Goal: Find specific fact: Find contact information

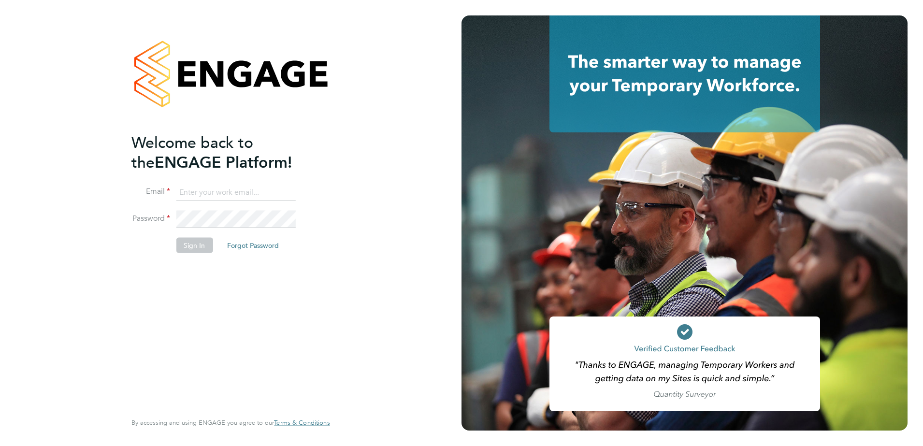
type input "kieran.ryder@abm.com"
click at [203, 285] on div "Welcome back to the ENGAGE Platform! Email kieran.ryder@abm.com Password Sign I…" at bounding box center [225, 271] width 189 height 278
click at [200, 248] on button "Sign In" at bounding box center [194, 244] width 37 height 15
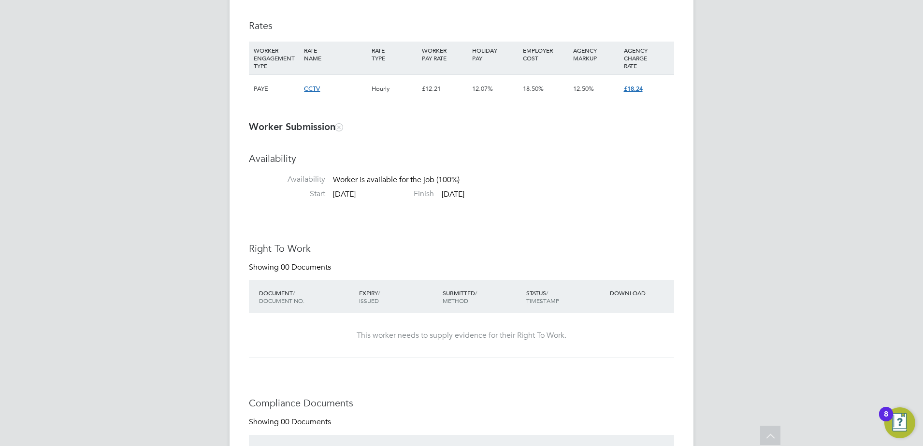
scroll to position [725, 0]
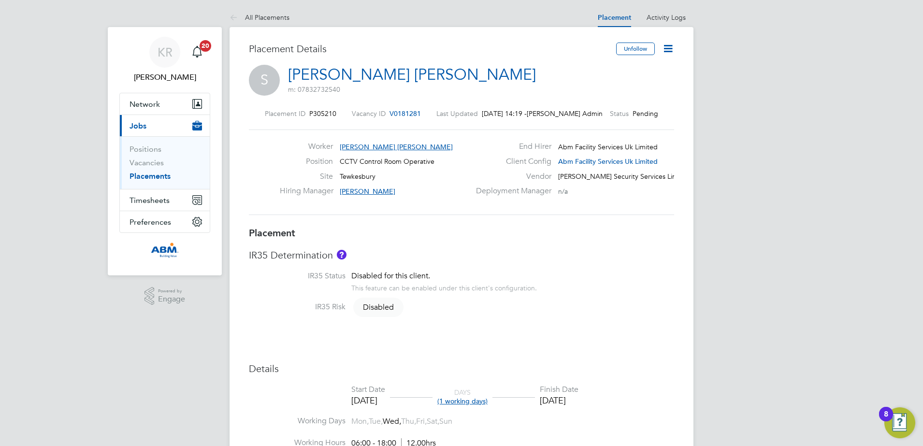
click at [161, 173] on link "Placements" at bounding box center [150, 176] width 41 height 9
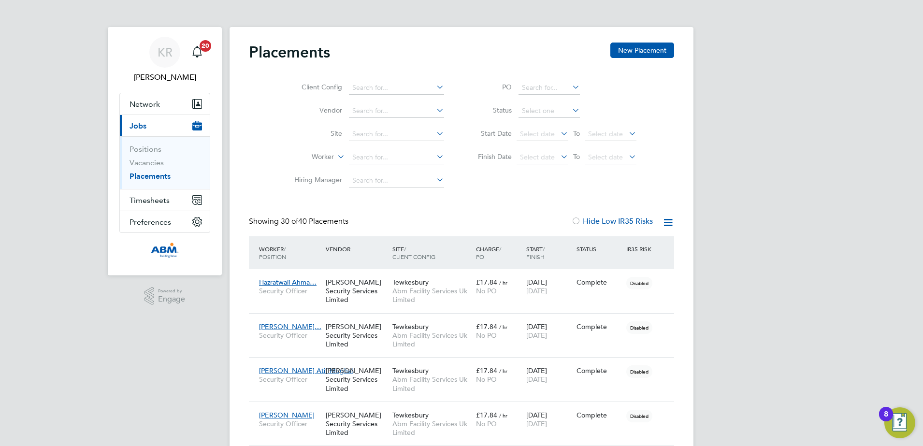
click at [135, 157] on li "Positions" at bounding box center [166, 152] width 73 height 14
click at [142, 163] on link "Vacancies" at bounding box center [147, 162] width 34 height 9
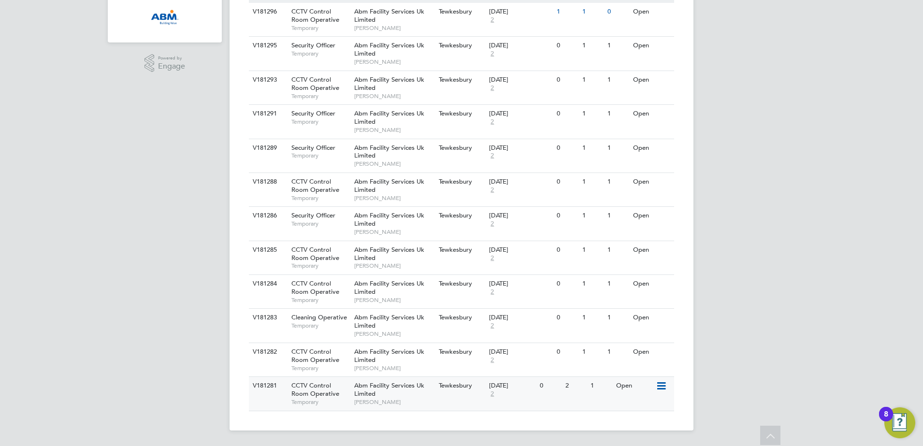
click at [372, 387] on span "Abm Facility Services Uk Limited" at bounding box center [389, 389] width 70 height 16
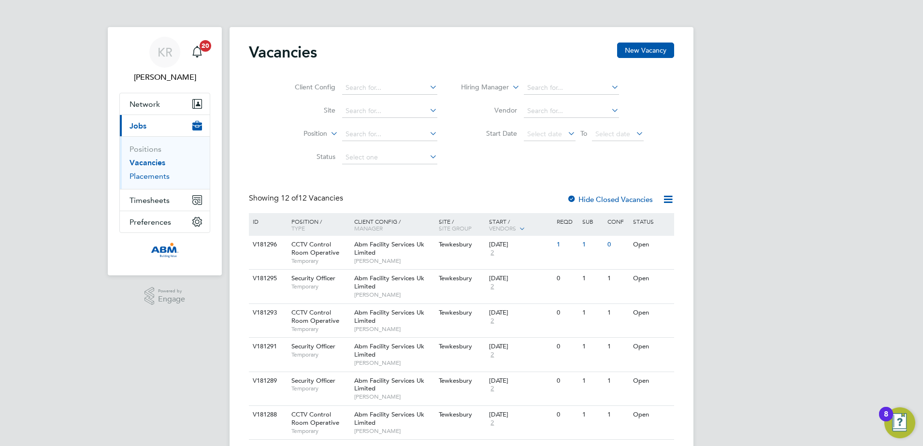
click at [153, 174] on link "Placements" at bounding box center [150, 176] width 40 height 9
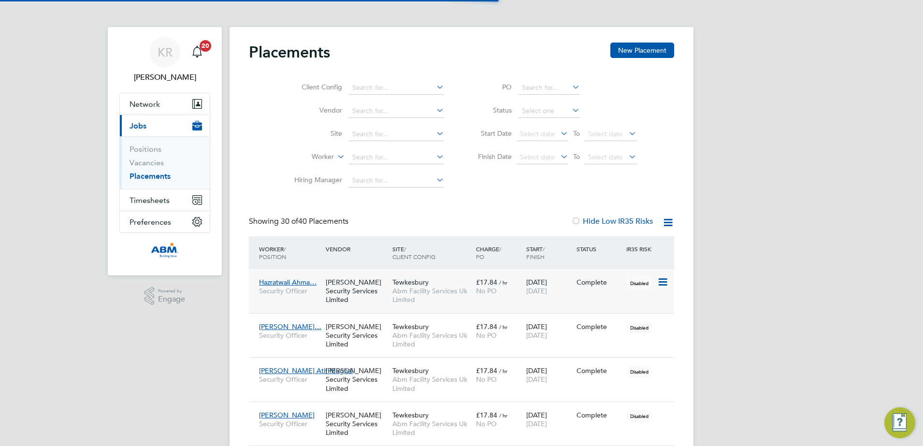
scroll to position [28, 67]
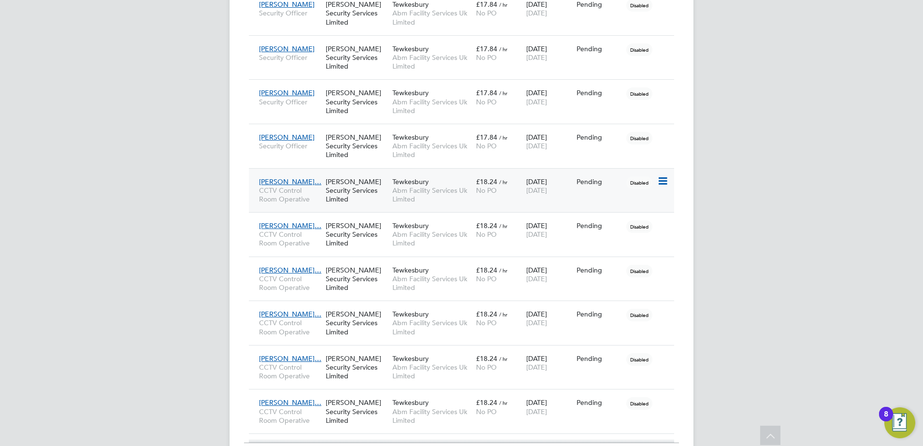
click at [296, 181] on span "[PERSON_NAME]…" at bounding box center [290, 181] width 62 height 9
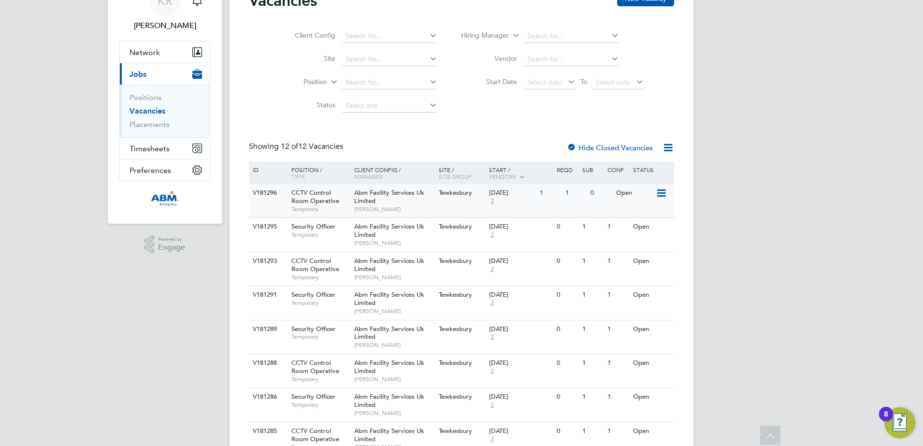
click at [662, 191] on icon at bounding box center [661, 194] width 10 height 12
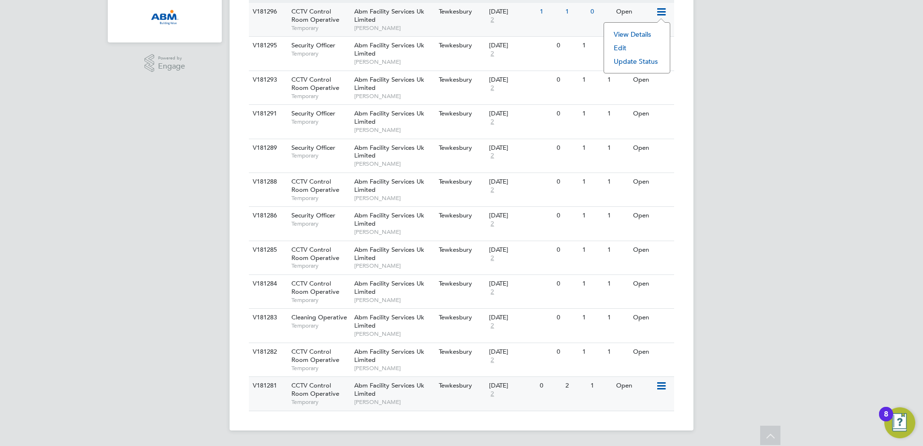
click at [324, 392] on span "CCTV Control Room Operative" at bounding box center [316, 389] width 48 height 16
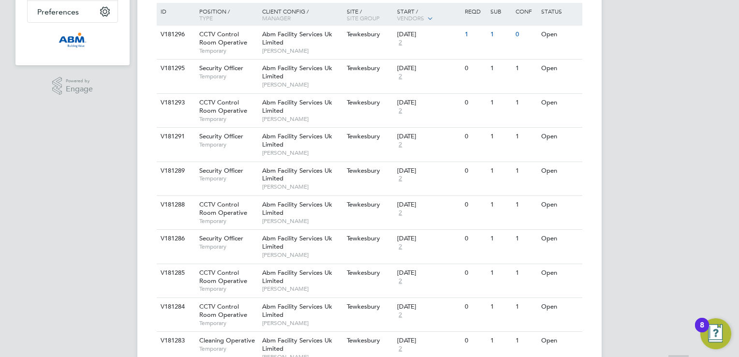
scroll to position [321, 0]
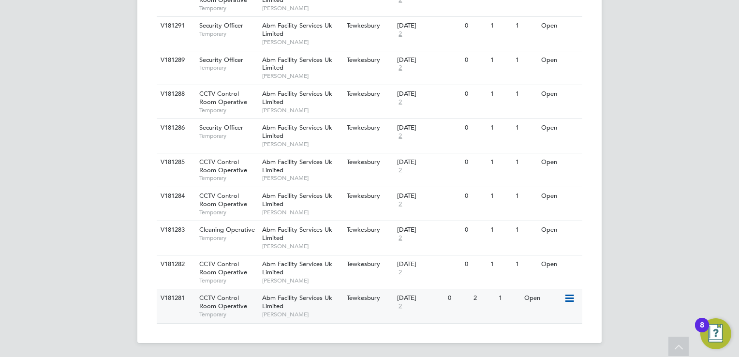
click at [207, 300] on span "CCTV Control Room Operative" at bounding box center [223, 301] width 48 height 16
click at [221, 268] on span "CCTV Control Room Operative" at bounding box center [223, 268] width 48 height 16
click at [20, 172] on div "KR Kieran Ryder Notifications 20 Applications: Network Sites Workers Current pa…" at bounding box center [369, 18] width 739 height 679
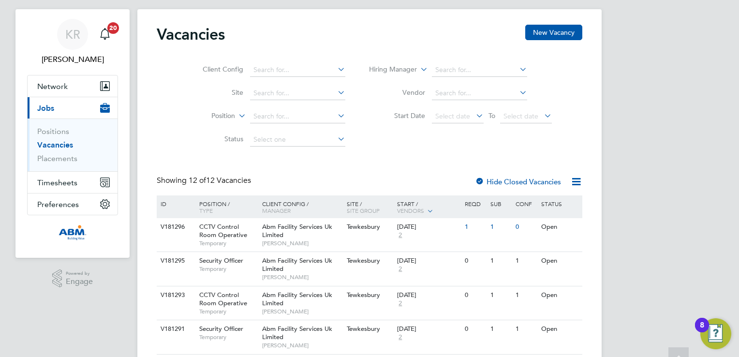
scroll to position [0, 0]
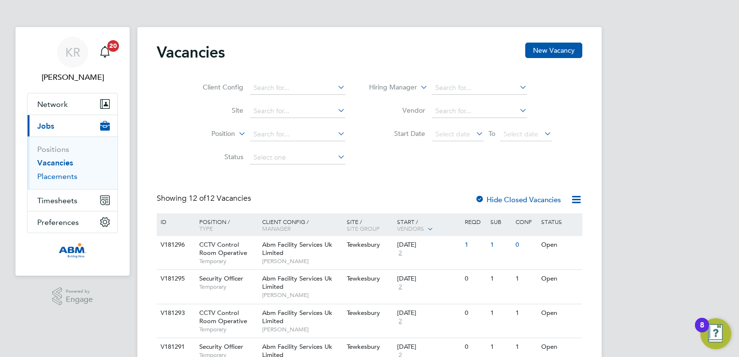
click at [49, 175] on link "Placements" at bounding box center [57, 176] width 40 height 9
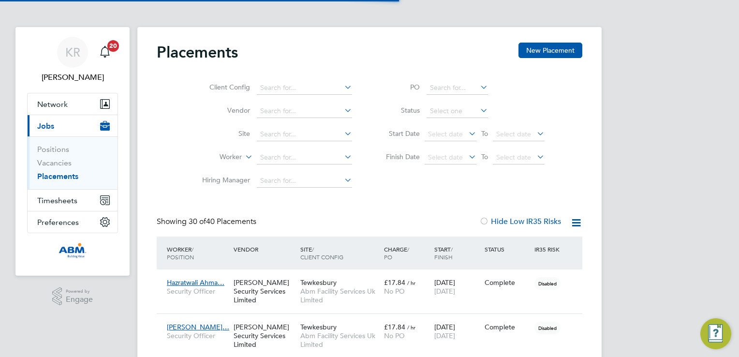
scroll to position [28, 67]
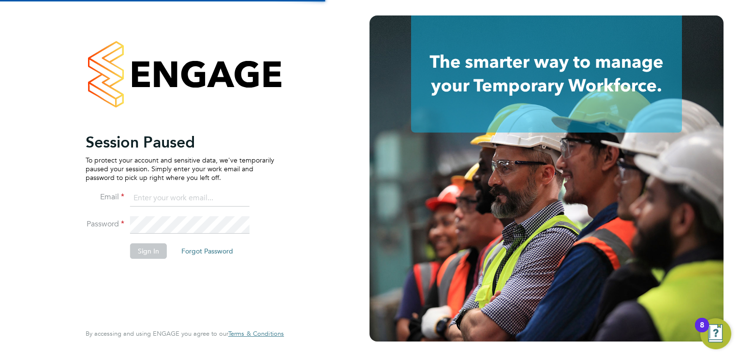
type input "kieran.ryder@abm.com"
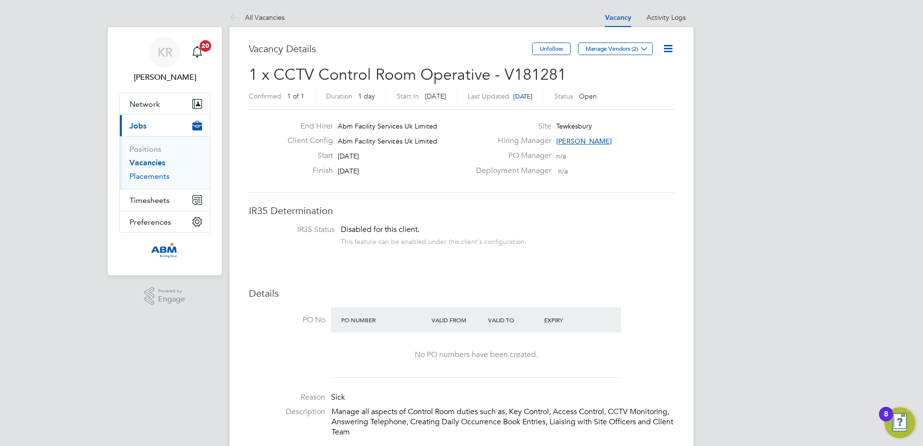
click at [153, 177] on link "Placements" at bounding box center [150, 176] width 40 height 9
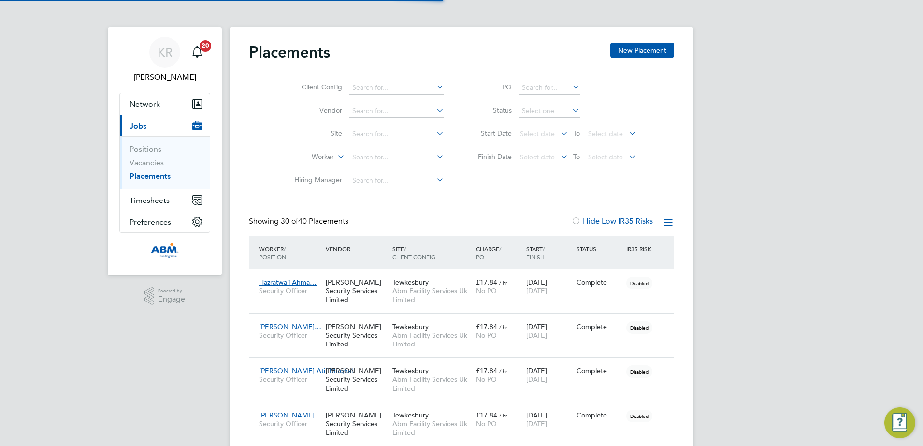
scroll to position [28, 67]
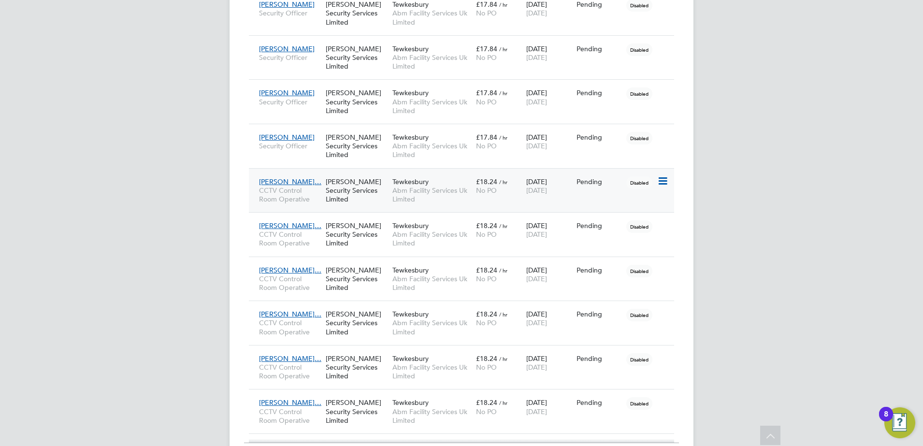
click at [289, 179] on span "[PERSON_NAME]…" at bounding box center [290, 181] width 62 height 9
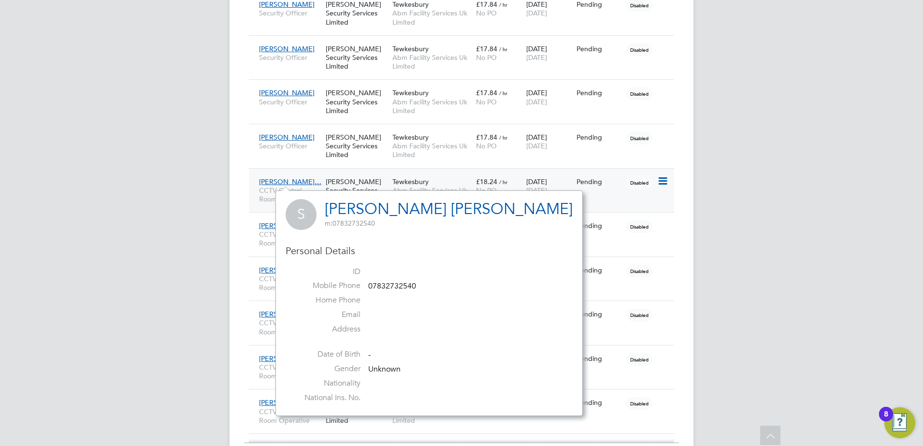
click at [275, 181] on span "[PERSON_NAME]…" at bounding box center [290, 181] width 62 height 9
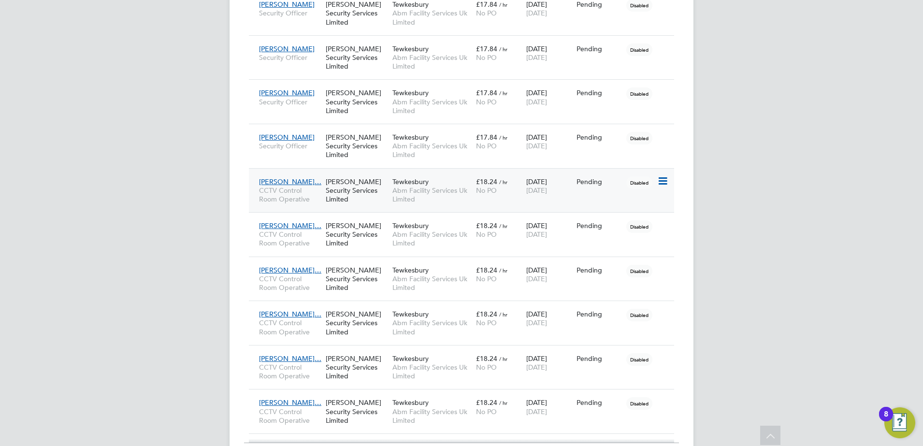
click at [662, 179] on icon at bounding box center [662, 181] width 10 height 12
click at [297, 179] on span "[PERSON_NAME]…" at bounding box center [290, 181] width 62 height 9
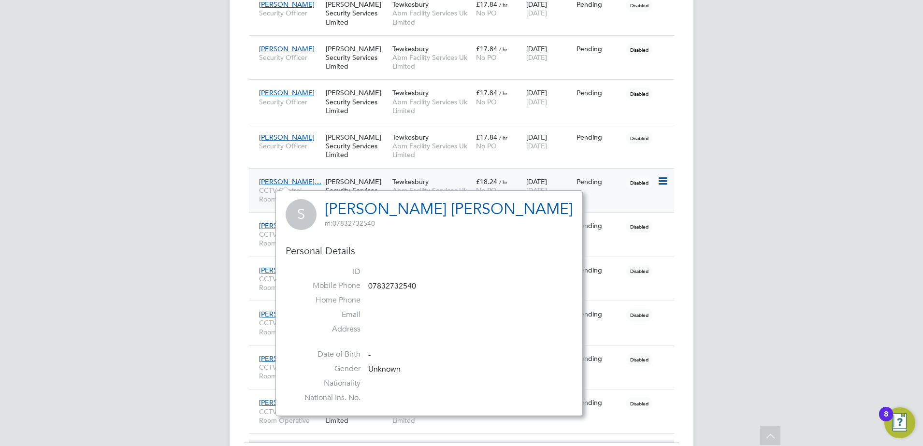
click at [348, 183] on div "[PERSON_NAME] Security Services Limited" at bounding box center [356, 191] width 67 height 36
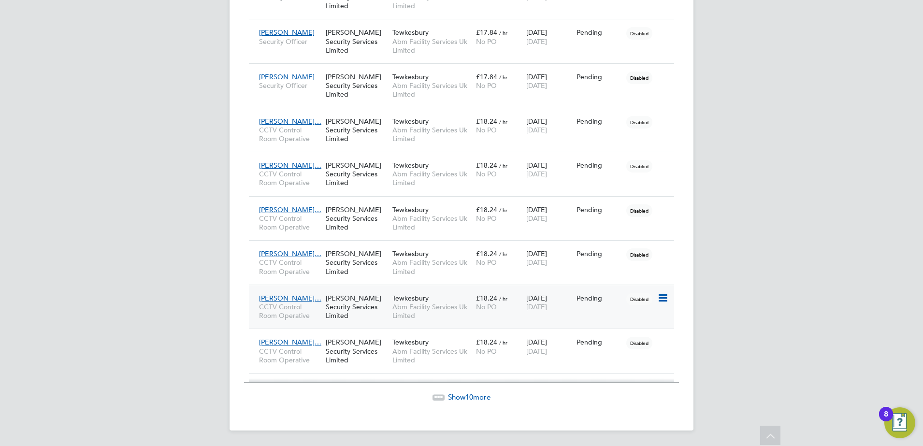
scroll to position [1163, 0]
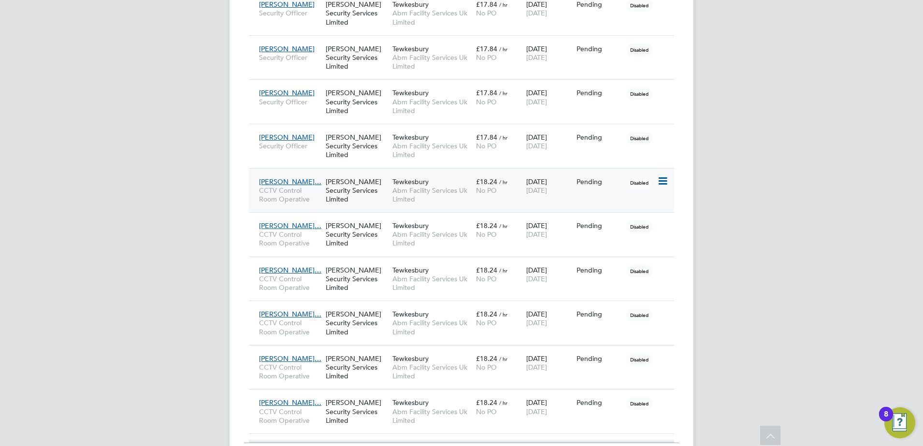
click at [302, 180] on span "[PERSON_NAME]…" at bounding box center [290, 181] width 62 height 9
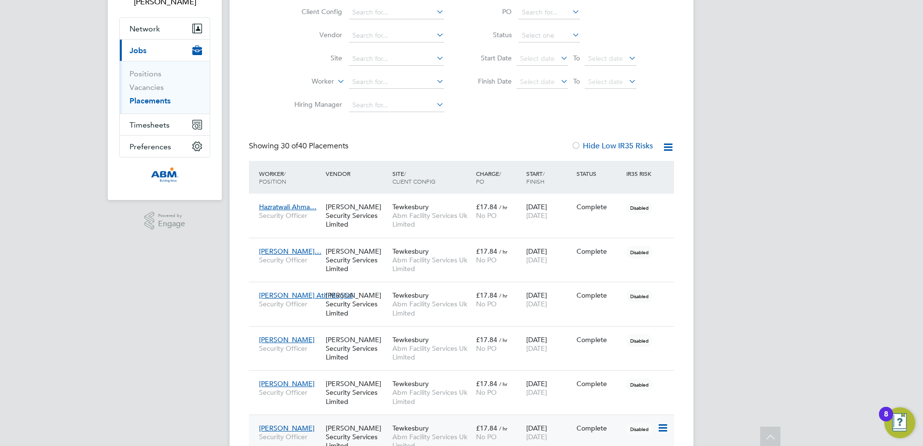
scroll to position [0, 0]
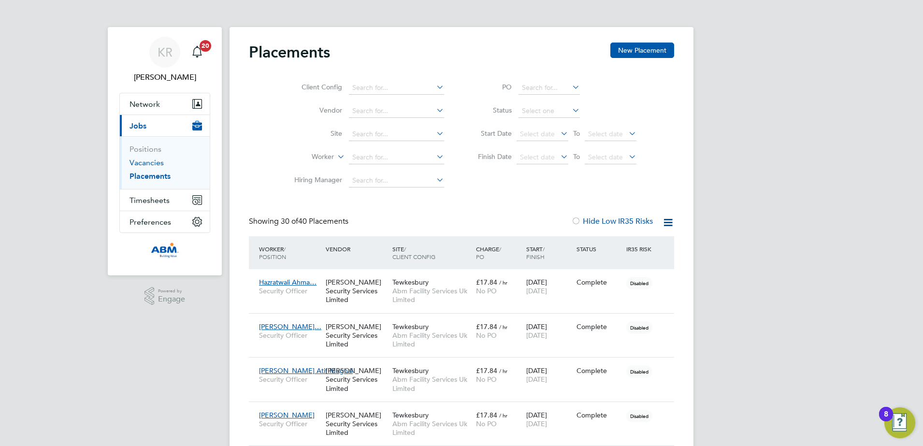
click at [153, 165] on link "Vacancies" at bounding box center [147, 162] width 34 height 9
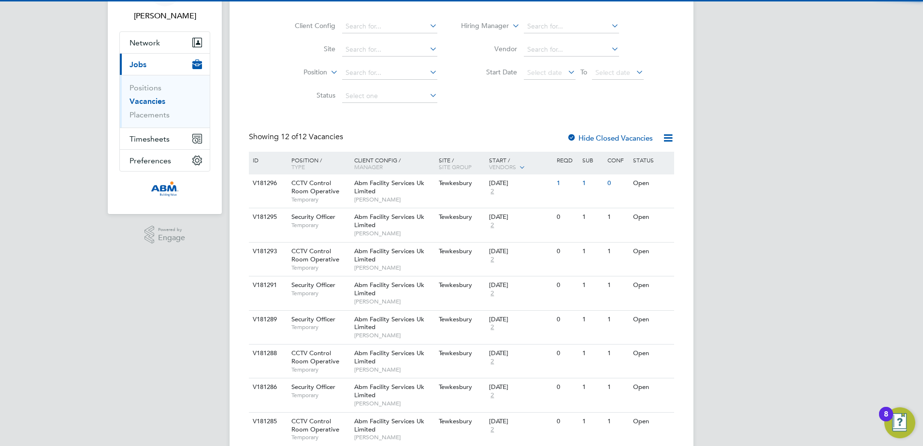
scroll to position [233, 0]
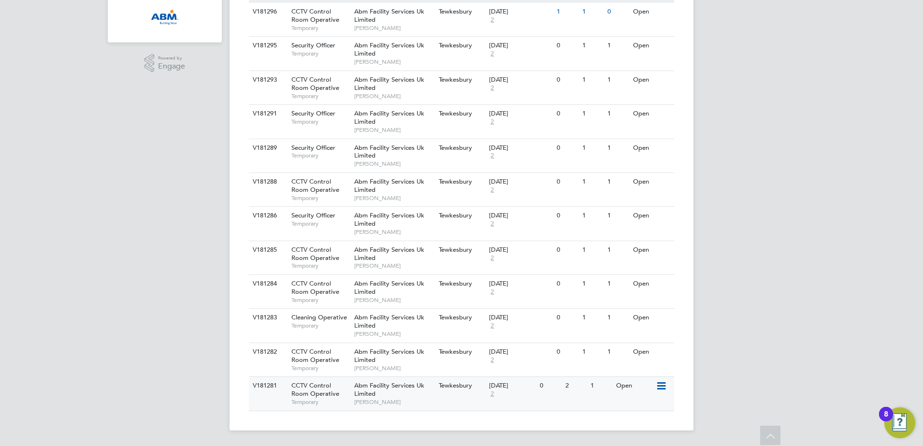
click at [304, 389] on span "CCTV Control Room Operative" at bounding box center [316, 389] width 48 height 16
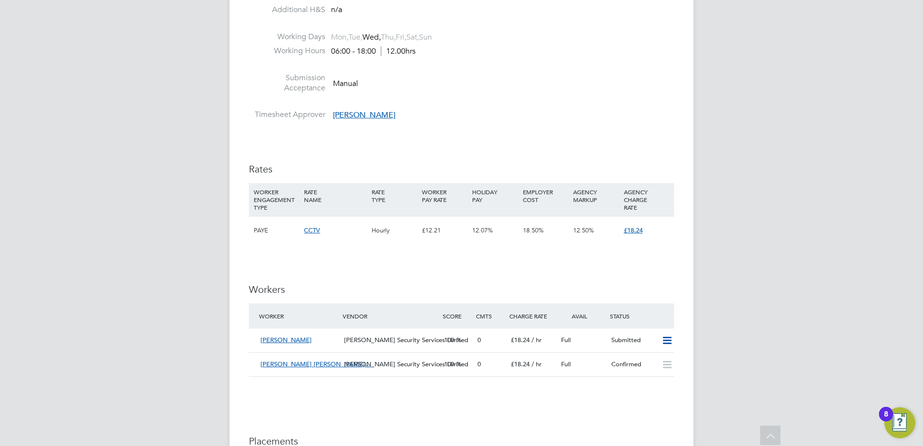
scroll to position [483, 0]
click at [292, 340] on span "Rehman Ahmad" at bounding box center [286, 338] width 51 height 8
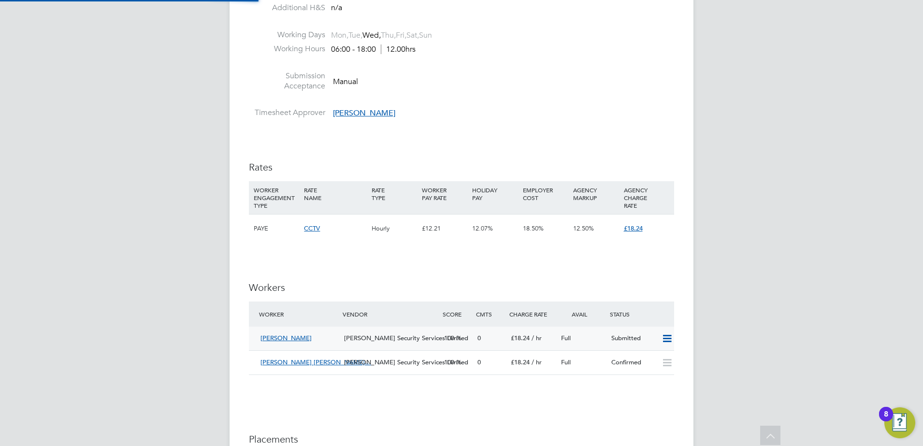
scroll to position [225, 202]
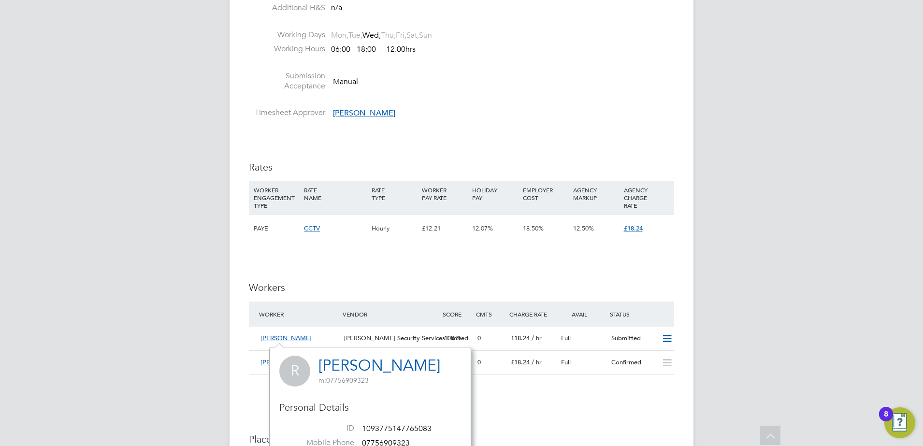
click at [576, 404] on div "IR35 Determination IR35 Status Disabled for this client. This feature can be en…" at bounding box center [461, 280] width 425 height 1119
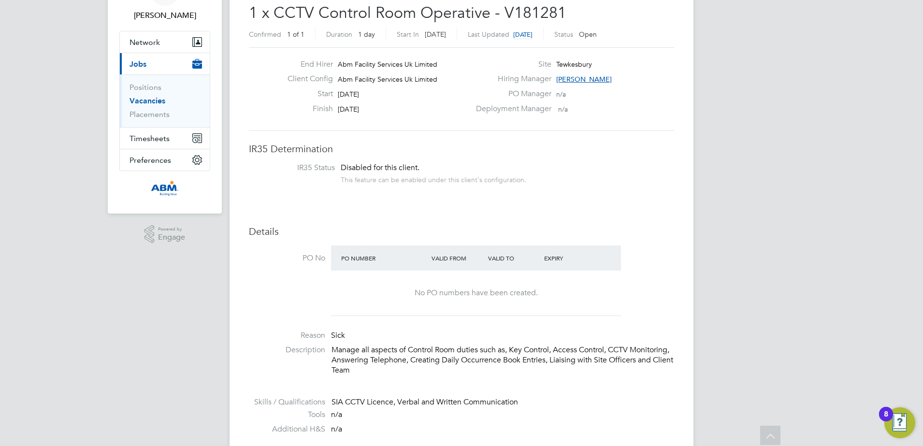
scroll to position [0, 0]
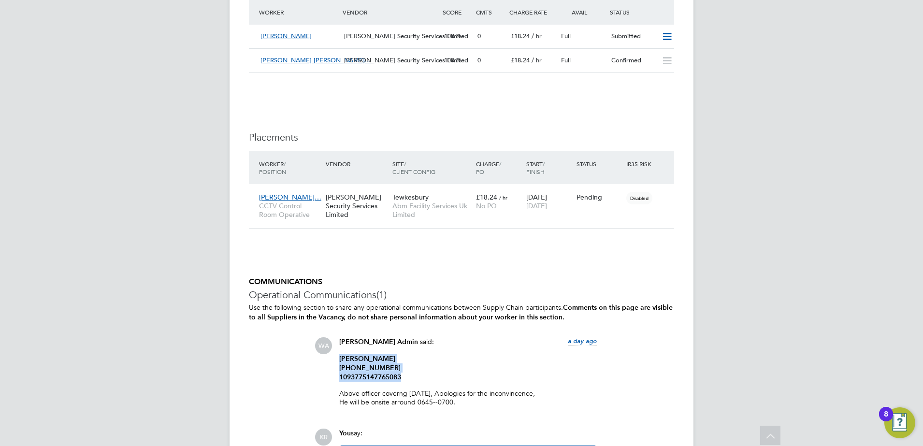
drag, startPoint x: 339, startPoint y: 356, endPoint x: 409, endPoint y: 375, distance: 72.1
click at [409, 375] on div "Wills Admin said: a day ago Rehman Ahmad ‪‪‪‪‪‪‪+447756909323‬‬‬‬‬‬‬ 1093775147…" at bounding box center [468, 375] width 267 height 77
copy p "Rehman Ahmad ‪‪‪‪‪‪‪+447756909323‬‬‬‬‬‬‬ 1093775147765083"
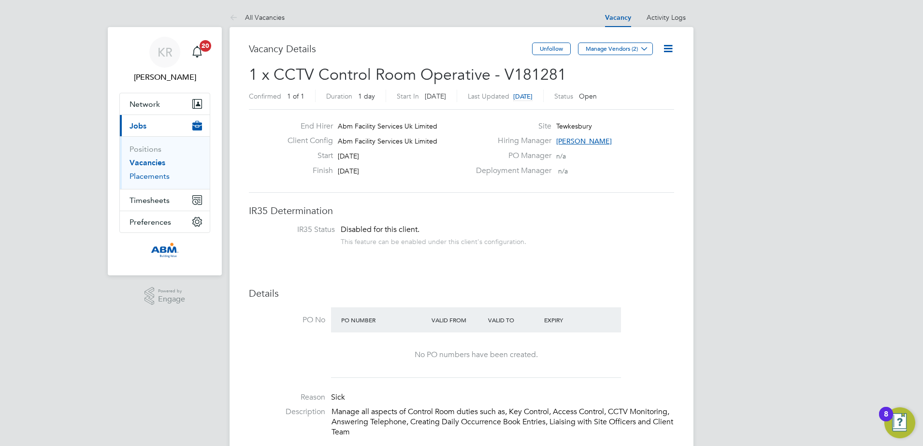
click at [147, 177] on link "Placements" at bounding box center [150, 176] width 40 height 9
click at [674, 48] on icon at bounding box center [668, 49] width 12 height 12
click at [153, 175] on link "Placements" at bounding box center [150, 176] width 40 height 9
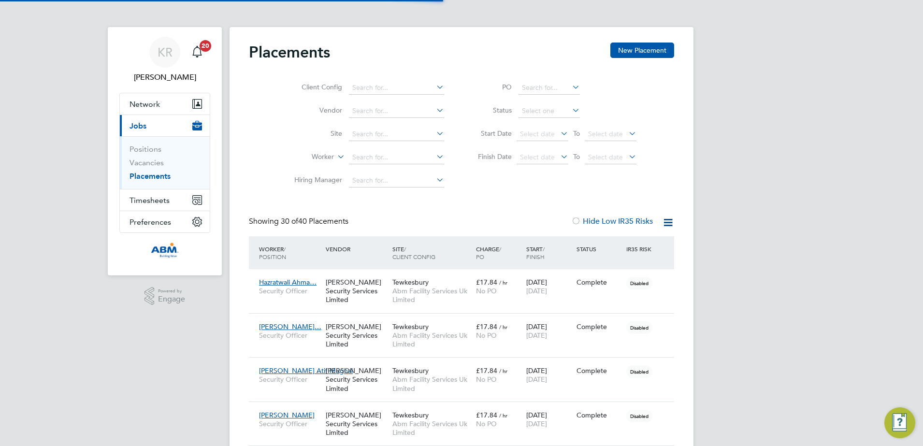
scroll to position [28, 67]
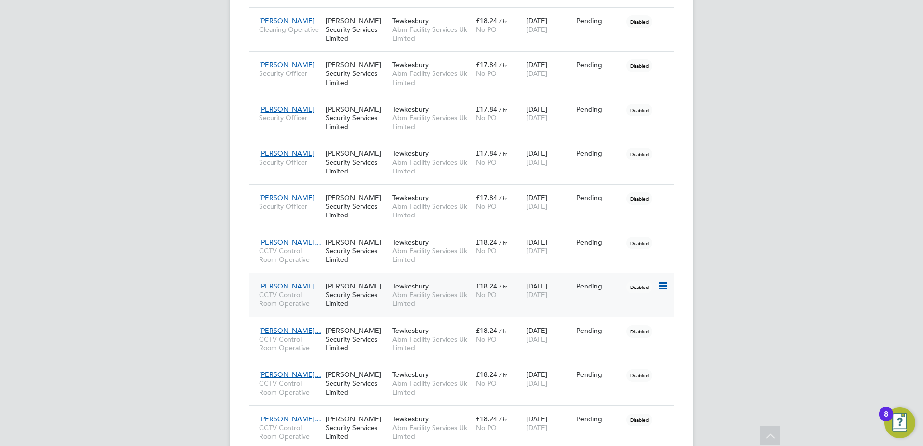
click at [284, 285] on span "[PERSON_NAME]…" at bounding box center [290, 286] width 62 height 9
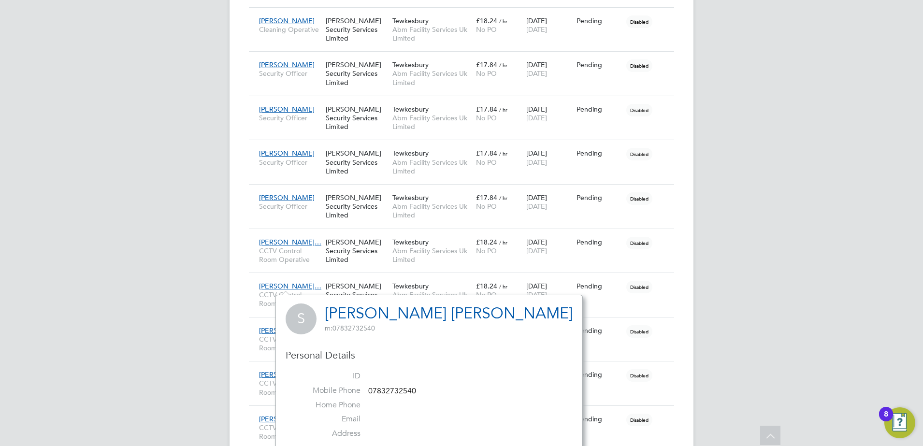
drag, startPoint x: 874, startPoint y: 275, endPoint x: 852, endPoint y: 275, distance: 21.8
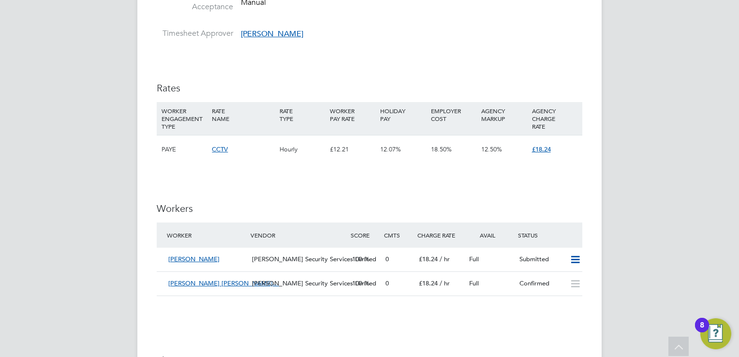
scroll to position [628, 0]
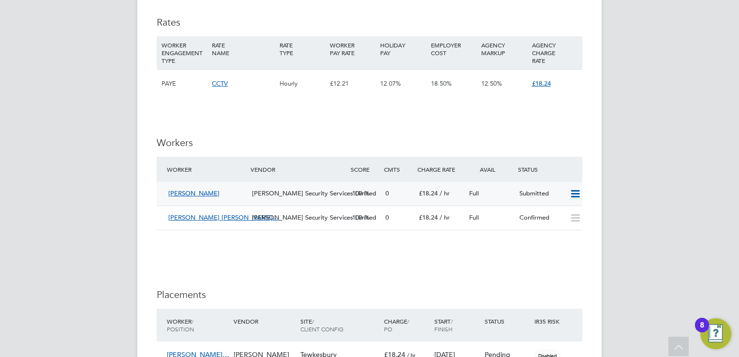
drag, startPoint x: 219, startPoint y: 192, endPoint x: 169, endPoint y: 193, distance: 49.8
click at [169, 193] on div "[PERSON_NAME]" at bounding box center [206, 194] width 84 height 16
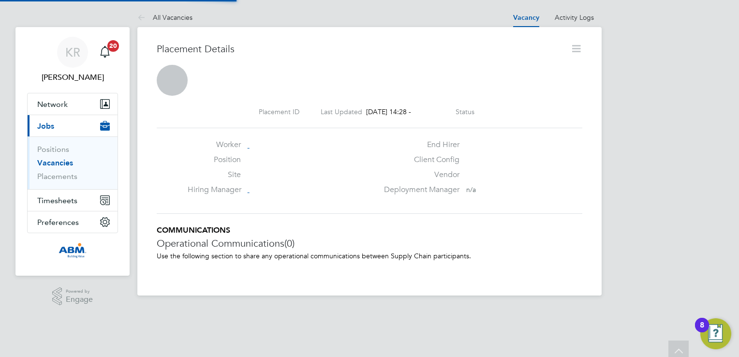
scroll to position [5, 4]
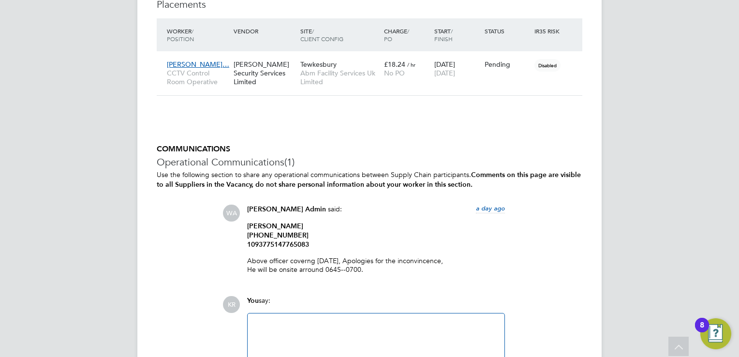
drag, startPoint x: 365, startPoint y: 268, endPoint x: 240, endPoint y: 196, distance: 144.9
click at [240, 196] on div "COMMUNICATIONS Operational Communications (1) Use the following section to shar…" at bounding box center [369, 267] width 425 height 246
drag, startPoint x: 240, startPoint y: 196, endPoint x: 344, endPoint y: 224, distance: 108.0
click at [344, 223] on p "[PERSON_NAME] ‪‪‪‪‪‪‪[PHONE_NUMBER]‬‬‬‬‬‬‬ 1093775147765083" at bounding box center [376, 235] width 258 height 28
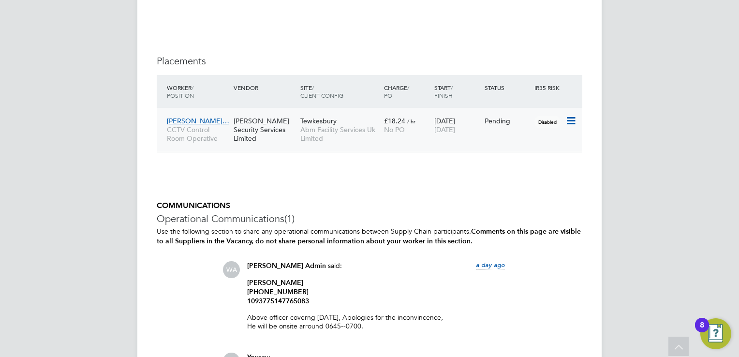
scroll to position [870, 0]
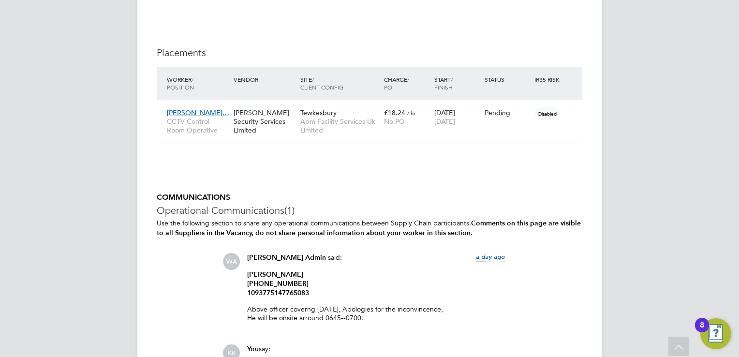
copy div "[PERSON_NAME] Admin said: a day ago [PERSON_NAME] ‪‪‪‪‪‪‪[PHONE_NUMBER]‬‬‬‬‬‬‬ …"
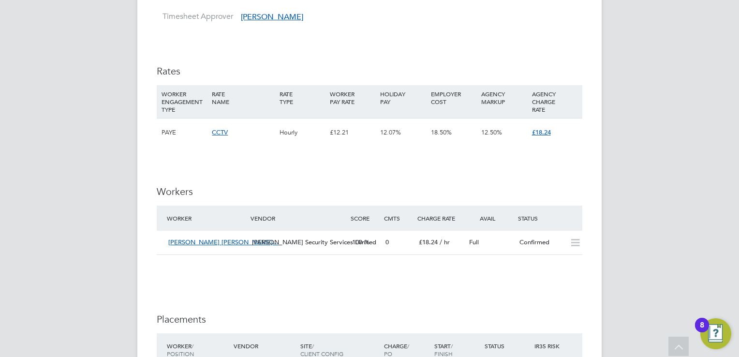
scroll to position [628, 0]
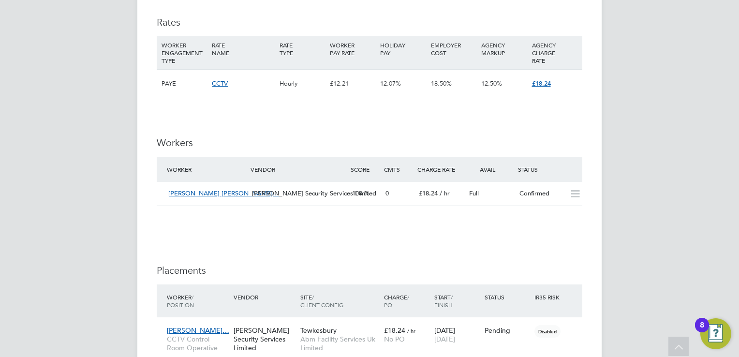
drag, startPoint x: 306, startPoint y: 250, endPoint x: 304, endPoint y: 245, distance: 6.1
click at [306, 250] on div "IR35 Determination IR35 Status Disabled for this client. This feature can be en…" at bounding box center [369, 77] width 425 height 1003
